Goal: Navigation & Orientation: Find specific page/section

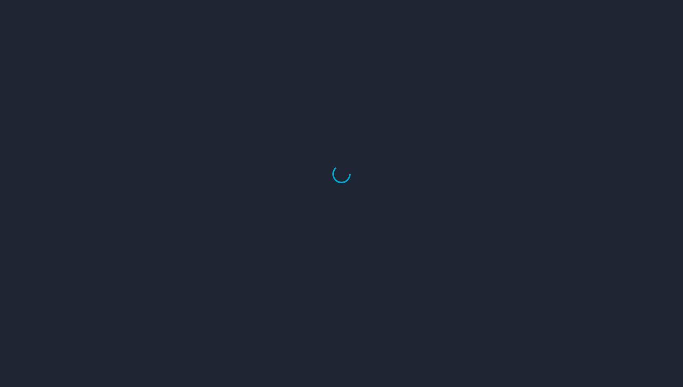
select select "US"
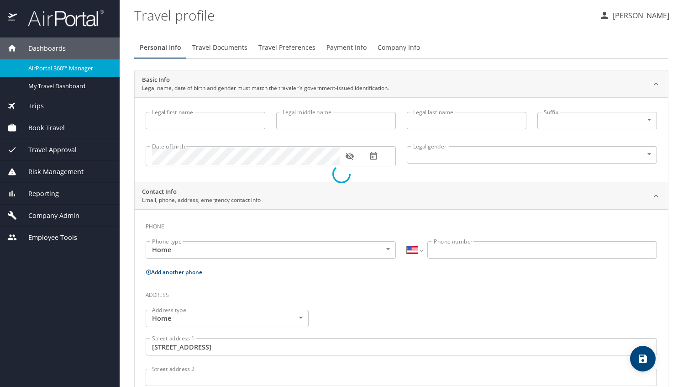
type input "Bettina"
type input "Hopkins"
type input "Female"
type input "David"
type input "Hopkins"
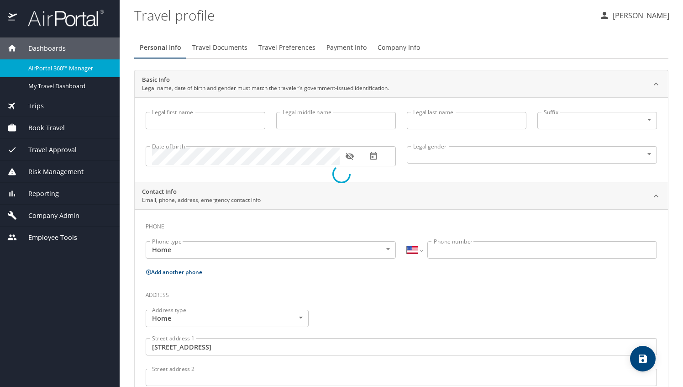
type input "(770) 843-0289"
type input "dtahop44@yahoo.com"
type input "United States of America"
type input "Georgia"
type input "United States of America"
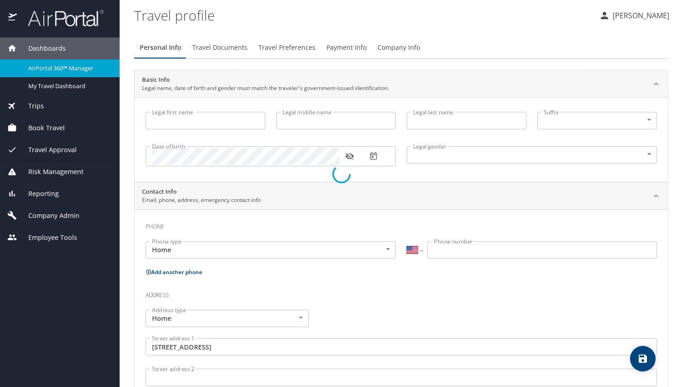
type input "Georgia"
select select "US"
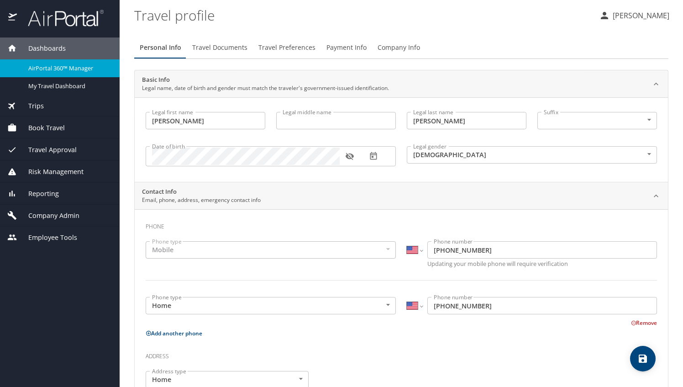
click at [631, 16] on p "[PERSON_NAME]" at bounding box center [639, 15] width 59 height 11
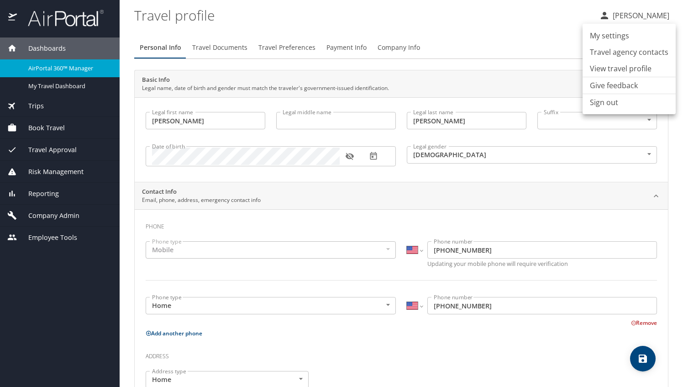
click at [616, 69] on li "View travel profile" at bounding box center [629, 68] width 93 height 16
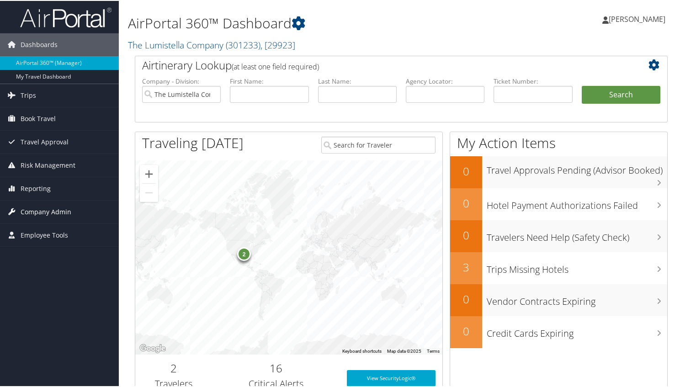
click at [38, 209] on span "Company Admin" at bounding box center [46, 211] width 51 height 23
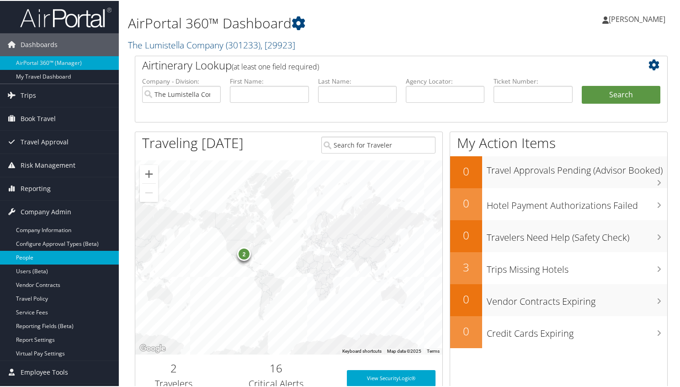
click at [37, 254] on link "People" at bounding box center [59, 257] width 119 height 14
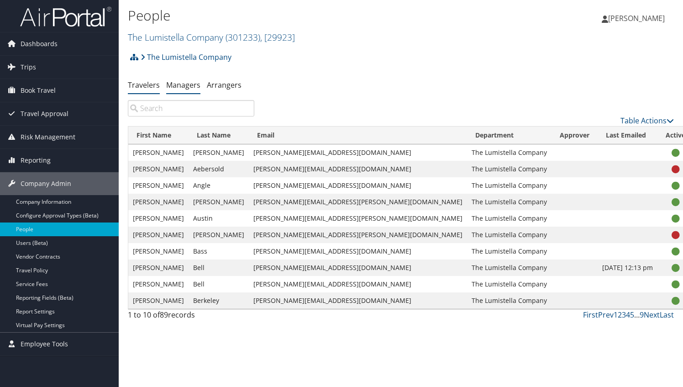
click at [180, 84] on link "Managers" at bounding box center [183, 85] width 34 height 10
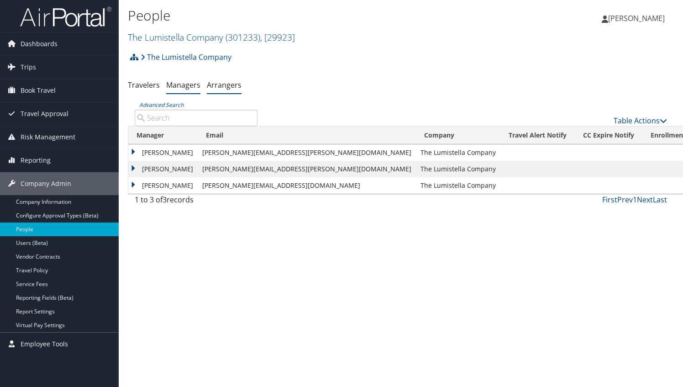
click at [229, 87] on link "Arrangers" at bounding box center [224, 85] width 35 height 10
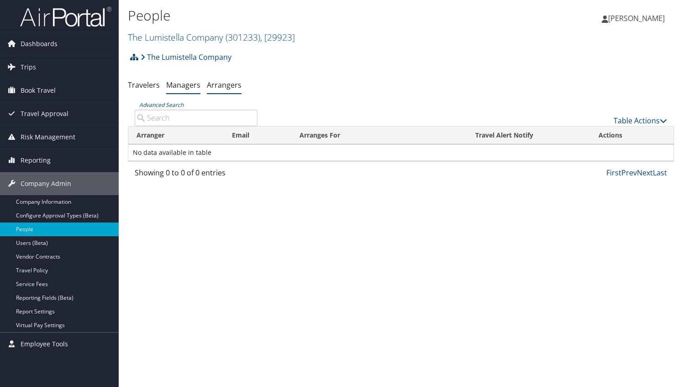
click at [175, 88] on link "Managers" at bounding box center [183, 85] width 34 height 10
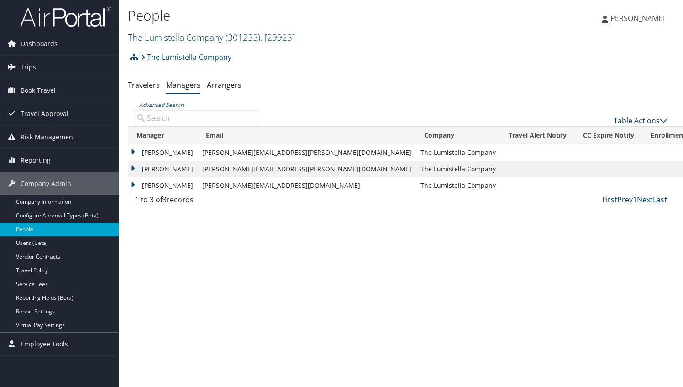
click at [660, 122] on icon at bounding box center [663, 120] width 7 height 7
click at [579, 87] on div at bounding box center [341, 193] width 683 height 387
click at [58, 201] on link "Company Information" at bounding box center [59, 202] width 119 height 14
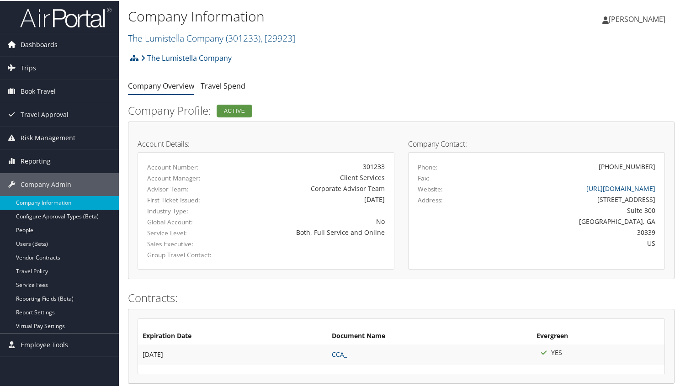
click at [52, 47] on span "Dashboards" at bounding box center [39, 43] width 37 height 23
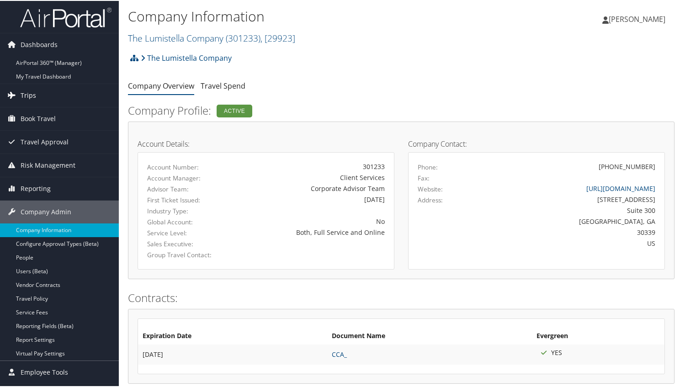
click at [22, 93] on span "Trips" at bounding box center [29, 94] width 16 height 23
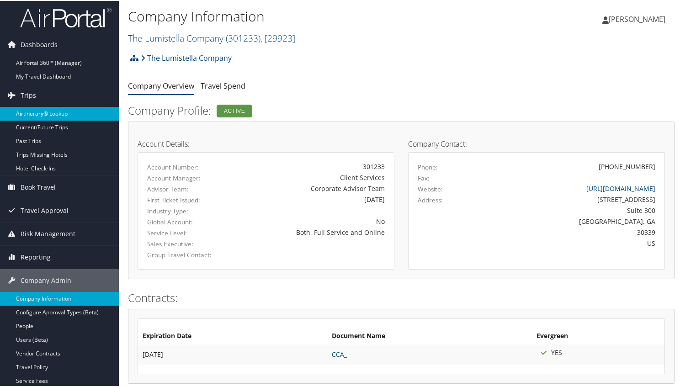
click at [36, 111] on link "Airtinerary® Lookup" at bounding box center [59, 113] width 119 height 14
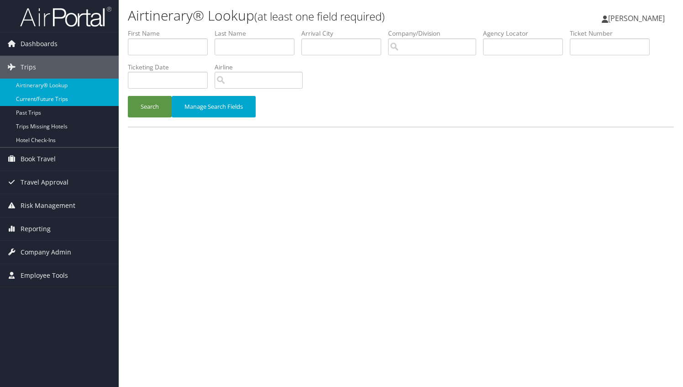
click at [42, 99] on link "Current/Future Trips" at bounding box center [59, 99] width 119 height 14
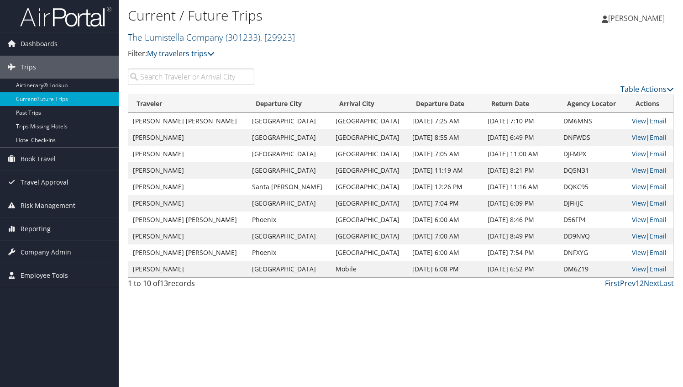
click at [634, 187] on link "View" at bounding box center [639, 186] width 14 height 9
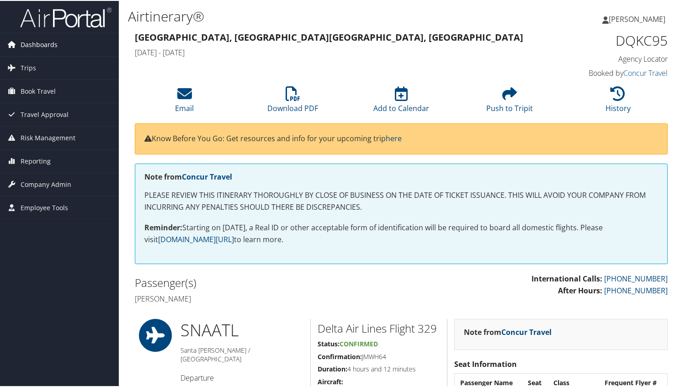
click at [39, 41] on span "Dashboards" at bounding box center [39, 43] width 37 height 23
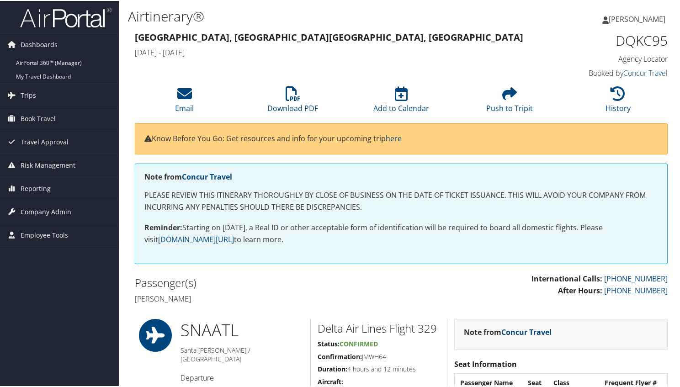
click at [30, 207] on span "Company Admin" at bounding box center [46, 211] width 51 height 23
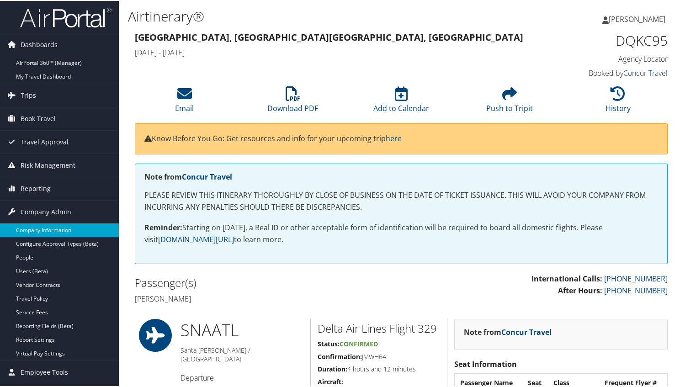
click at [34, 232] on link "Company Information" at bounding box center [59, 229] width 119 height 14
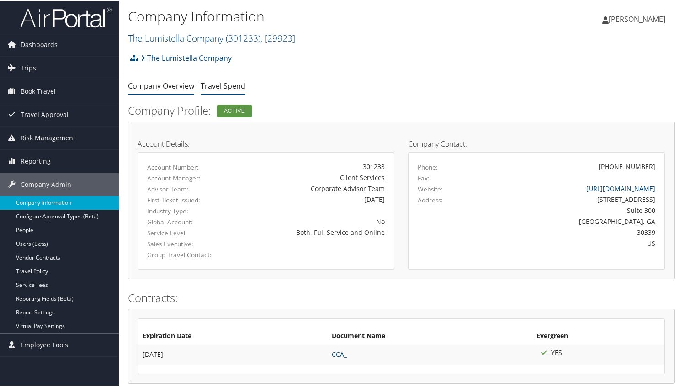
click at [237, 84] on link "Travel Spend" at bounding box center [223, 85] width 45 height 10
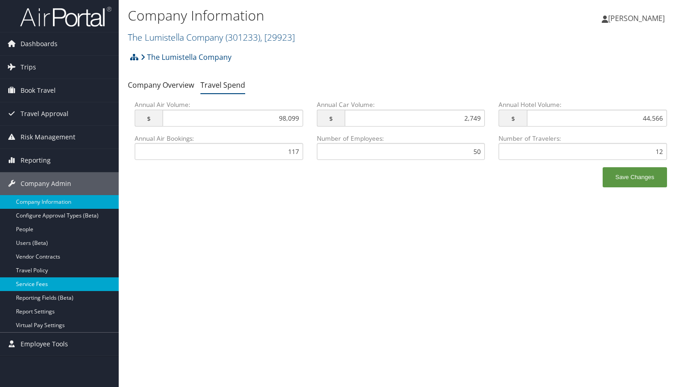
click at [36, 285] on link "Service Fees" at bounding box center [59, 284] width 119 height 14
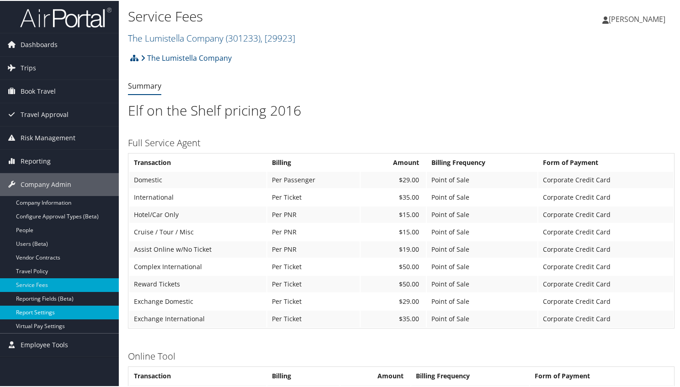
click at [39, 310] on link "Report Settings" at bounding box center [59, 312] width 119 height 14
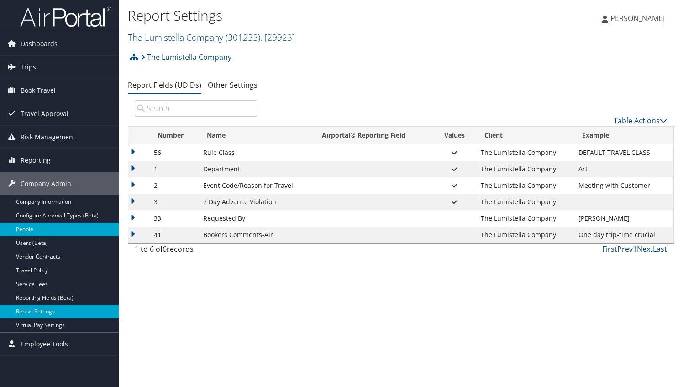
click at [25, 225] on link "People" at bounding box center [59, 229] width 119 height 14
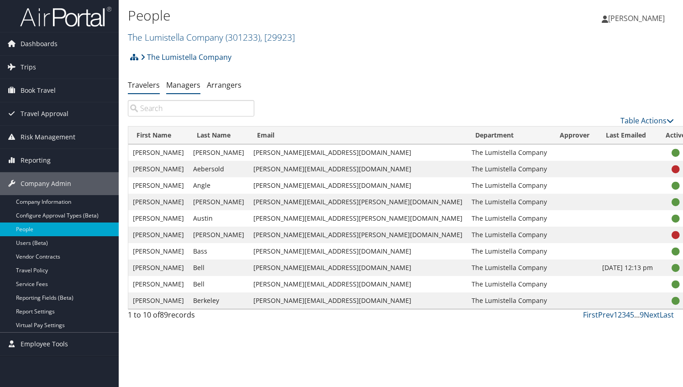
click at [188, 84] on link "Managers" at bounding box center [183, 85] width 34 height 10
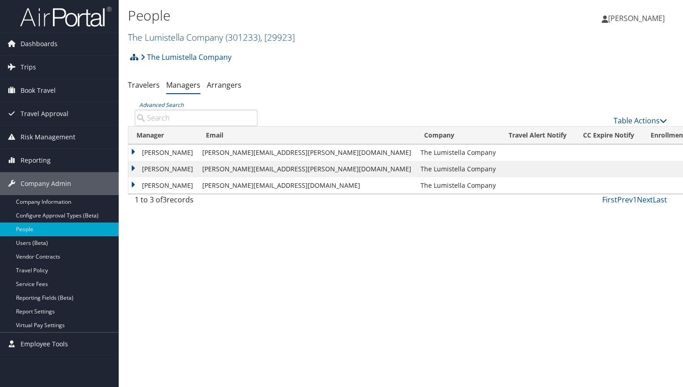
click at [649, 15] on span "[PERSON_NAME]" at bounding box center [636, 18] width 57 height 10
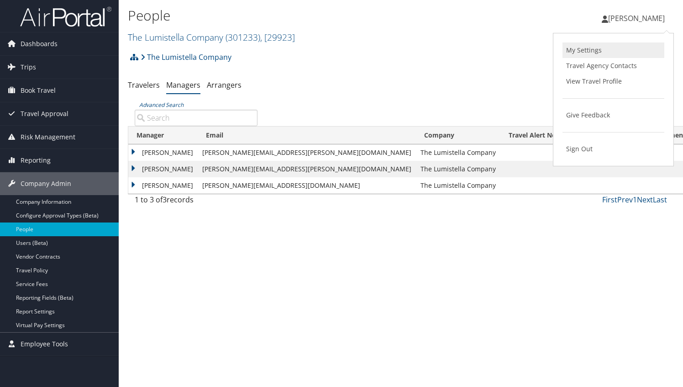
click at [585, 49] on link "My Settings" at bounding box center [614, 50] width 102 height 16
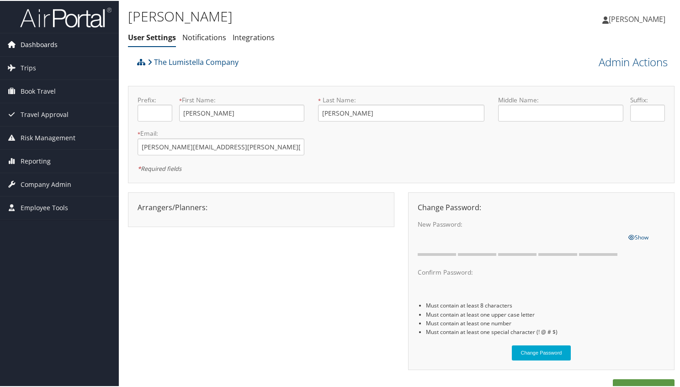
click at [27, 44] on span "Dashboards" at bounding box center [39, 43] width 37 height 23
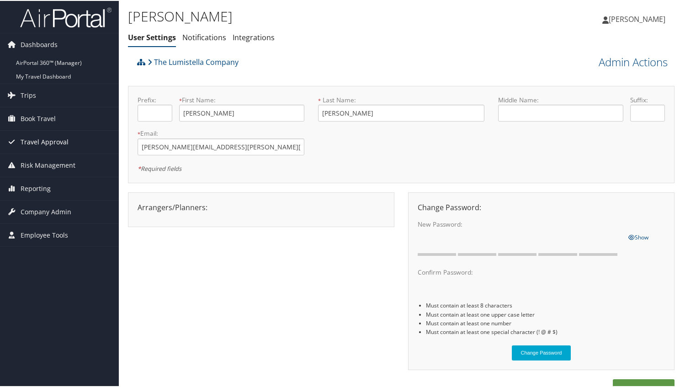
click at [40, 138] on span "Travel Approval" at bounding box center [45, 141] width 48 height 23
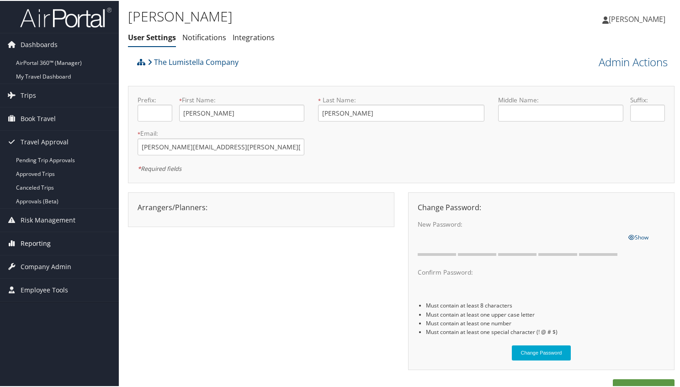
click at [38, 241] on span "Reporting" at bounding box center [36, 242] width 30 height 23
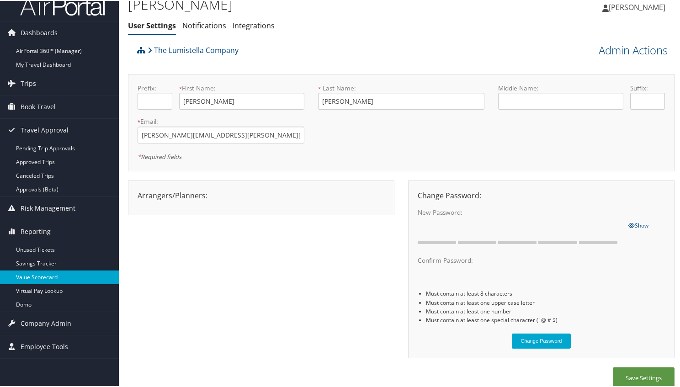
scroll to position [21, 0]
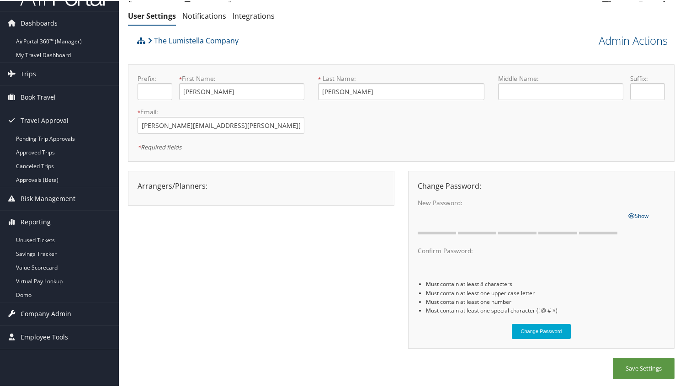
click at [58, 310] on span "Company Admin" at bounding box center [46, 312] width 51 height 23
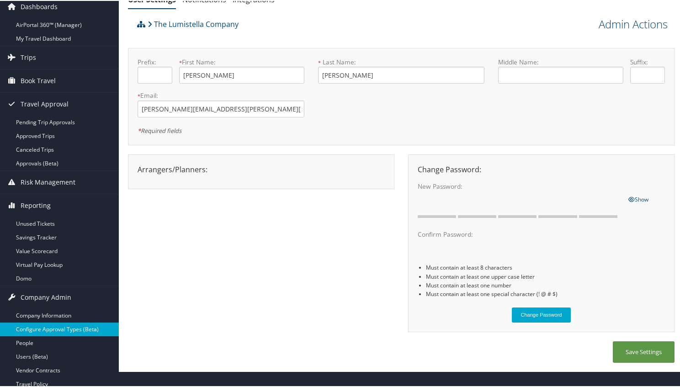
scroll to position [0, 0]
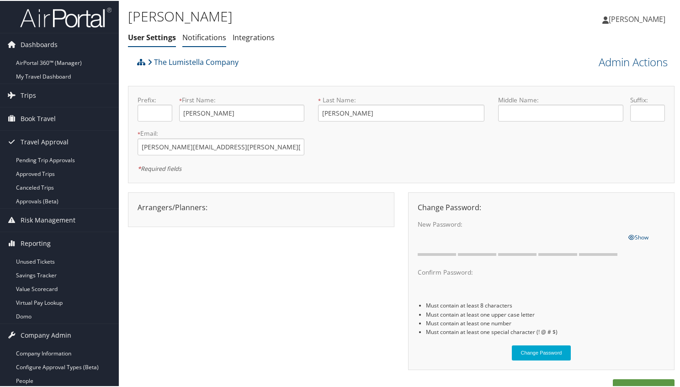
click at [203, 38] on link "Notifications" at bounding box center [204, 37] width 44 height 10
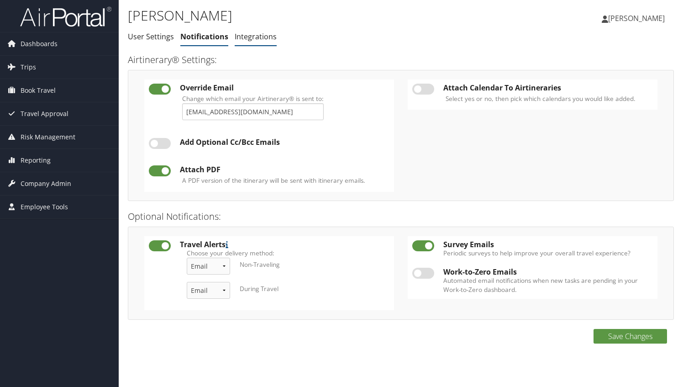
click at [253, 37] on link "Integrations" at bounding box center [256, 37] width 42 height 10
